Goal: Task Accomplishment & Management: Use online tool/utility

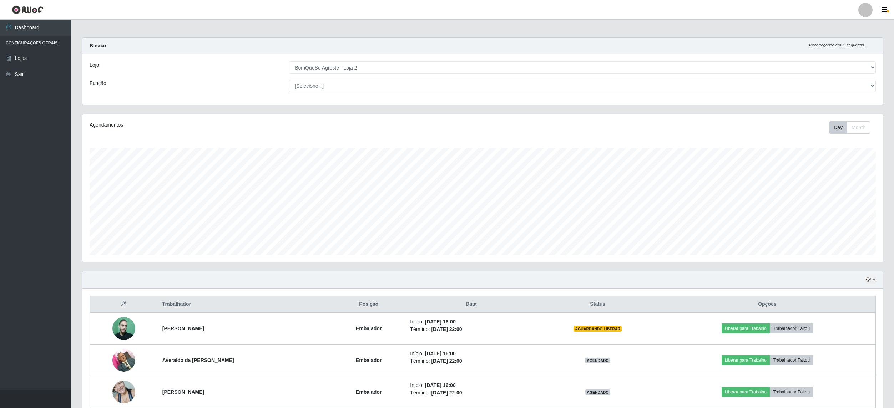
select select "214"
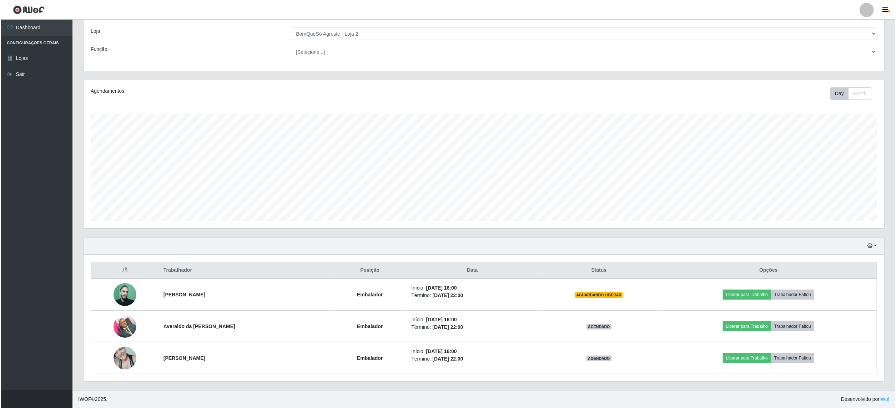
scroll to position [148, 800]
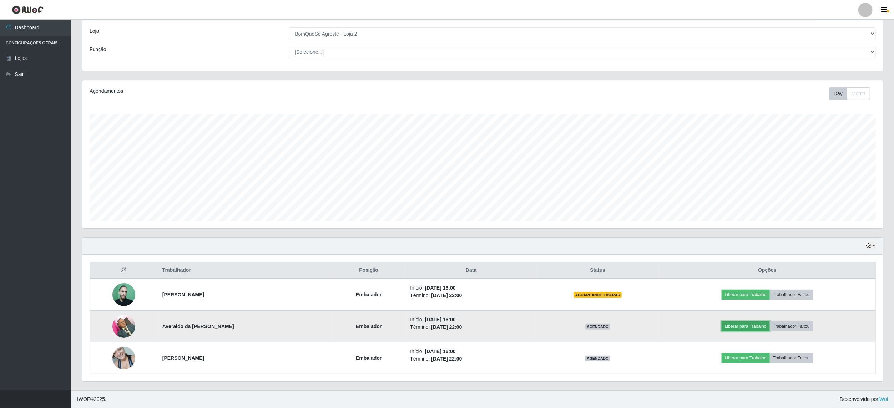
click at [743, 322] on button "Liberar para Trabalho" at bounding box center [745, 326] width 48 height 10
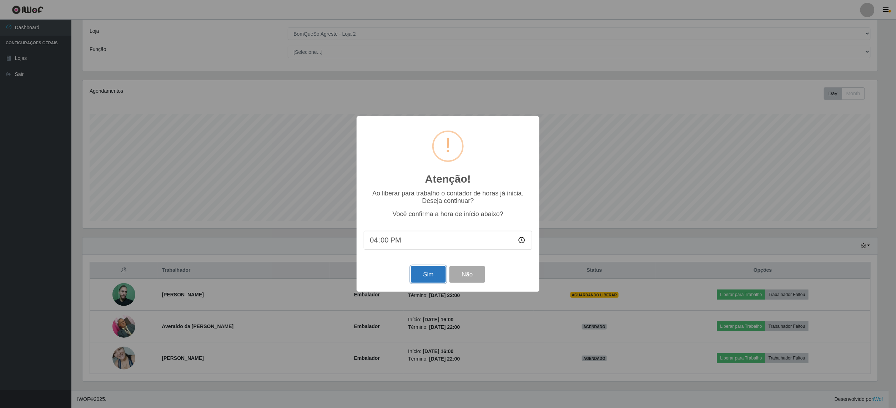
click at [424, 271] on button "Sim" at bounding box center [428, 274] width 35 height 17
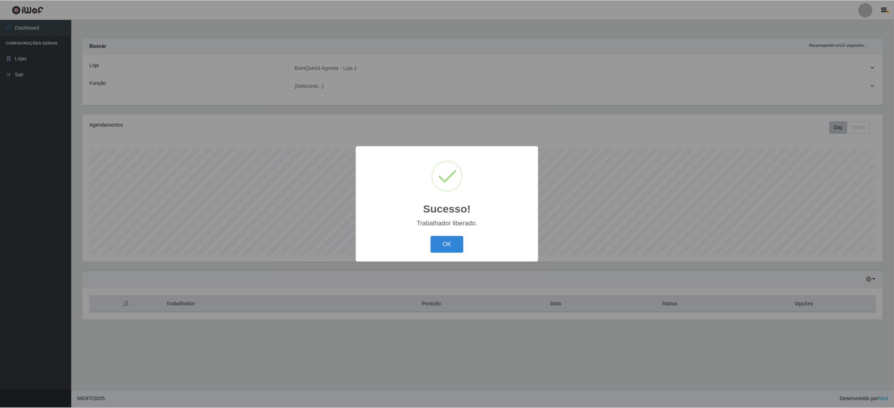
scroll to position [148, 802]
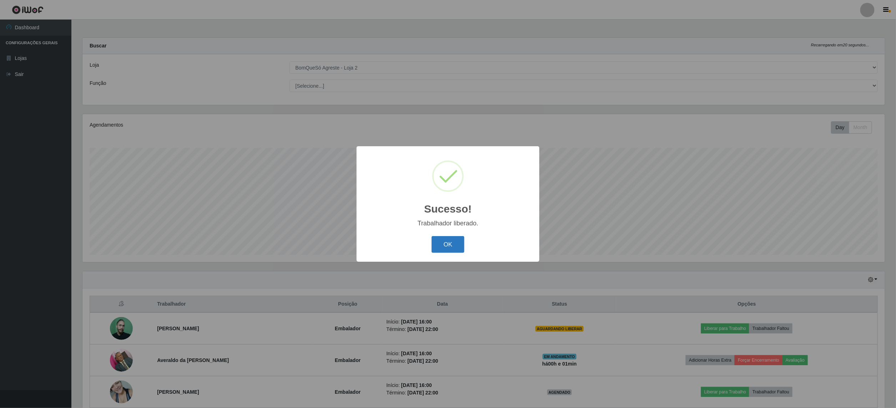
click at [449, 245] on button "OK" at bounding box center [447, 244] width 33 height 17
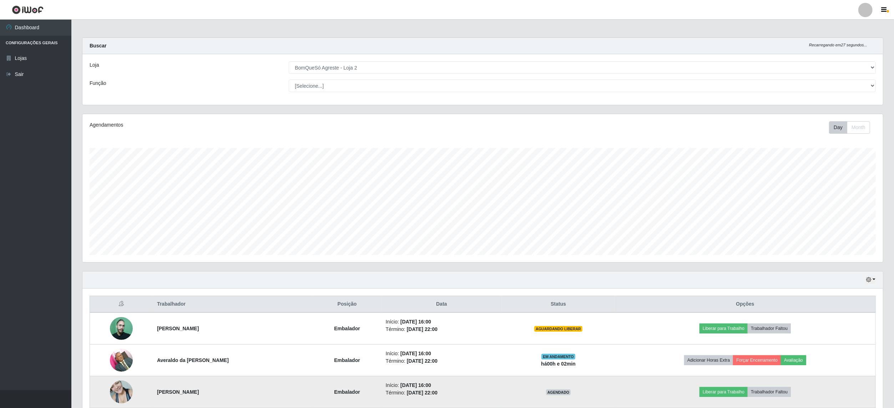
scroll to position [36, 0]
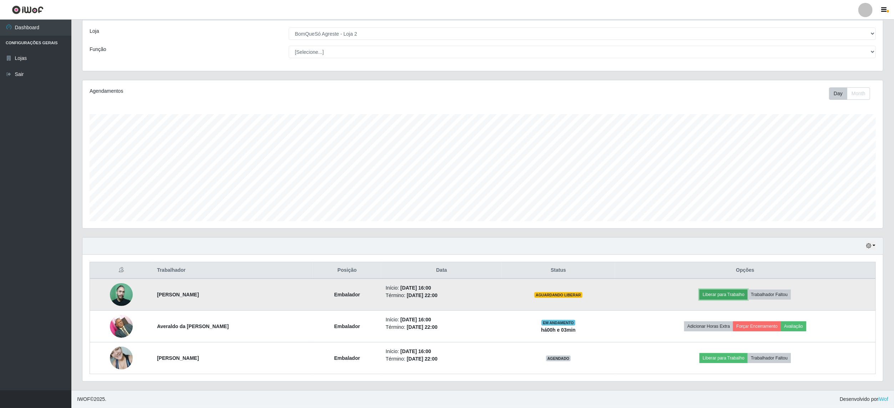
click at [717, 290] on button "Liberar para Trabalho" at bounding box center [723, 295] width 48 height 10
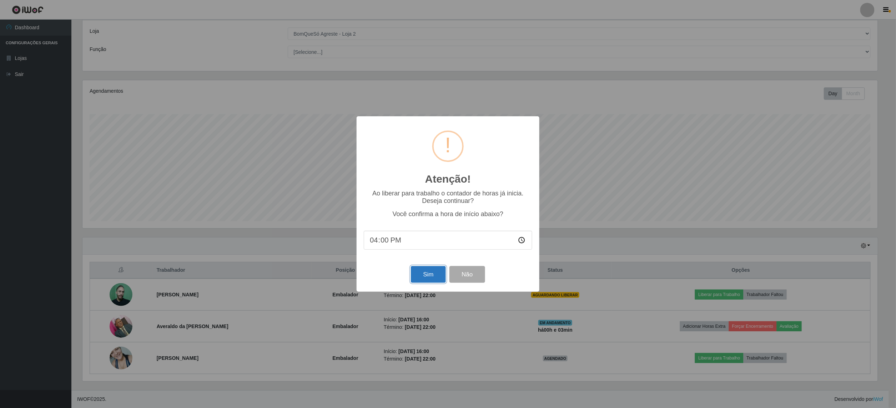
click at [439, 277] on button "Sim" at bounding box center [428, 274] width 35 height 17
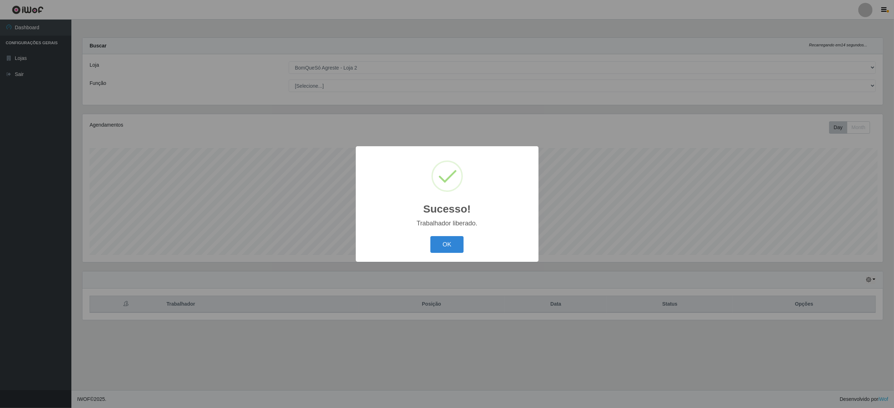
scroll to position [148, 802]
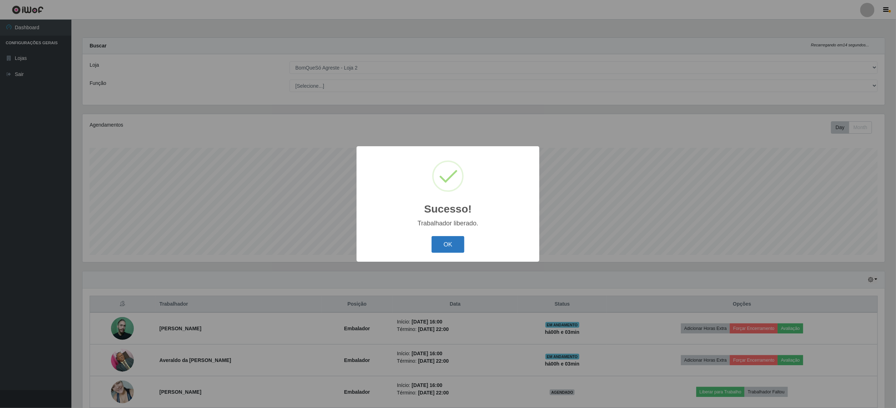
click at [457, 247] on button "OK" at bounding box center [447, 244] width 33 height 17
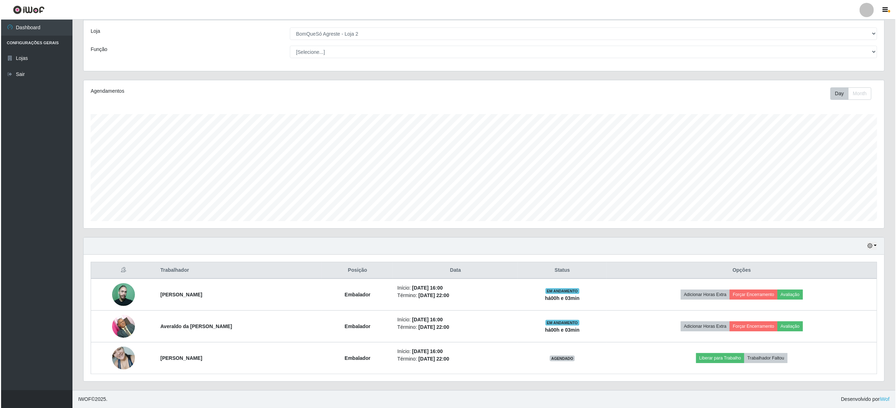
scroll to position [0, 0]
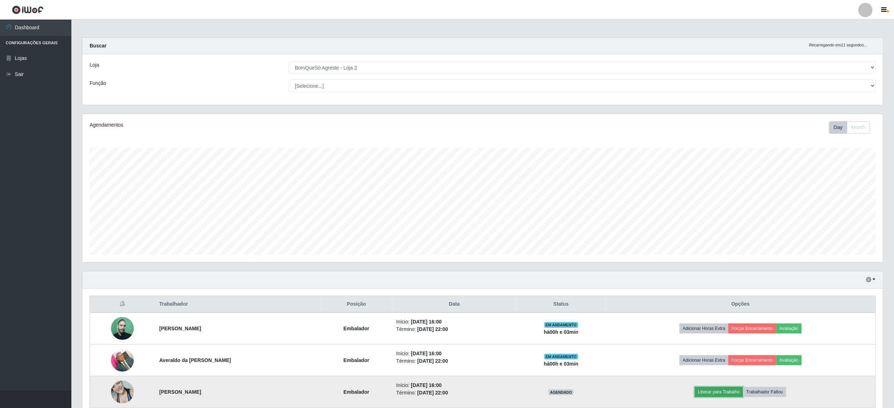
click at [730, 390] on button "Liberar para Trabalho" at bounding box center [719, 392] width 48 height 10
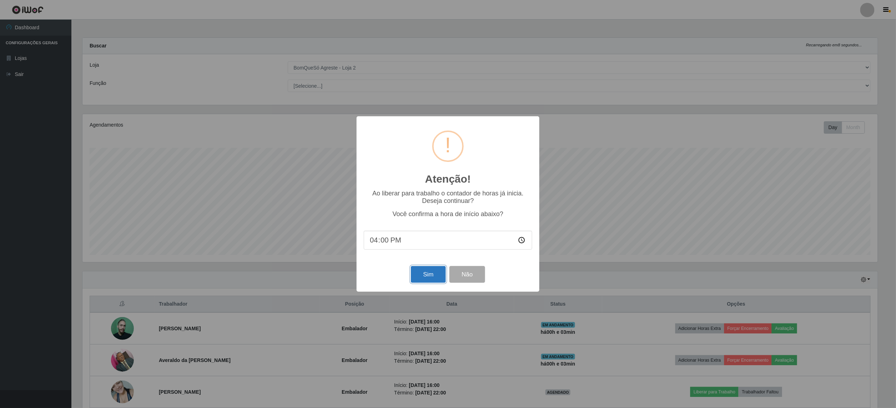
click at [427, 277] on button "Sim" at bounding box center [428, 274] width 35 height 17
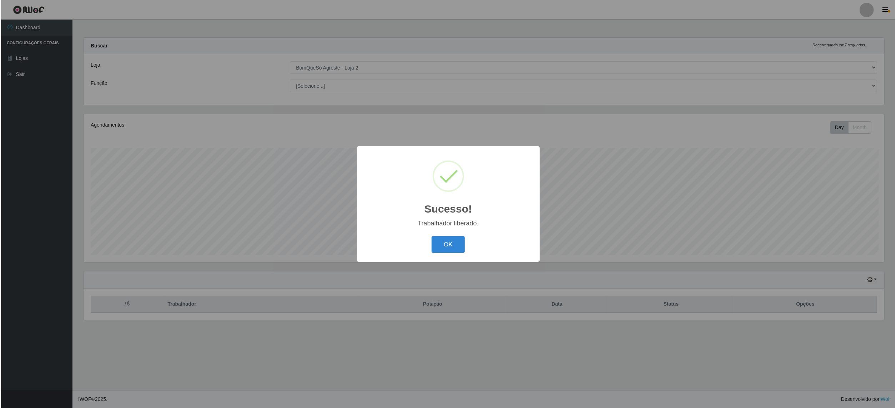
scroll to position [356662, 356008]
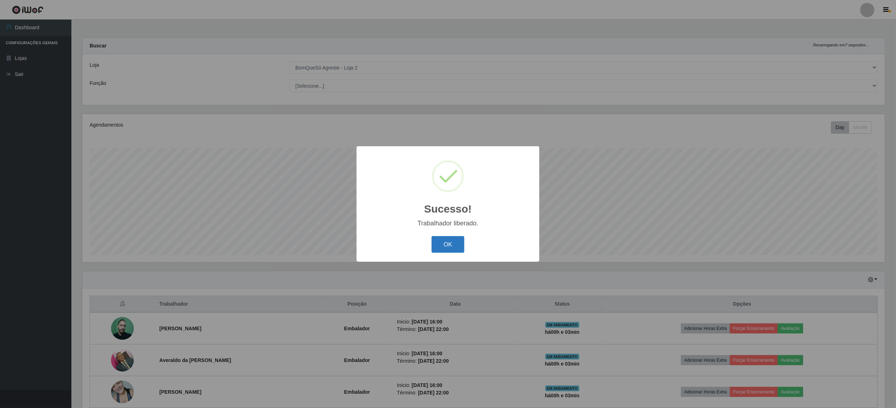
click at [442, 244] on button "OK" at bounding box center [447, 244] width 33 height 17
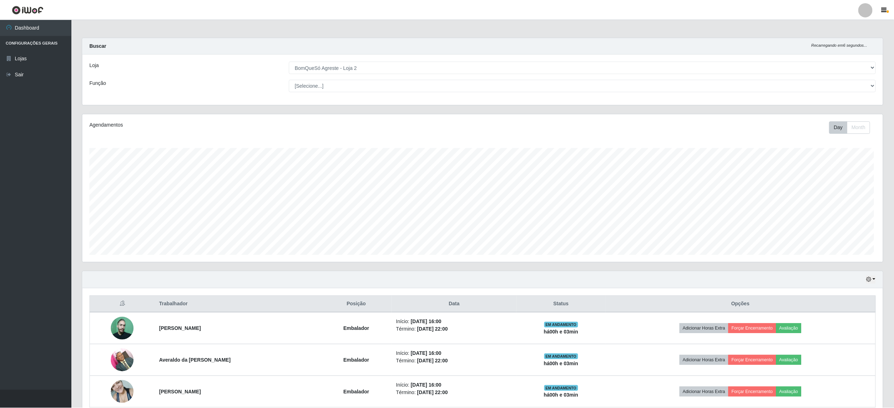
scroll to position [356662, 356010]
